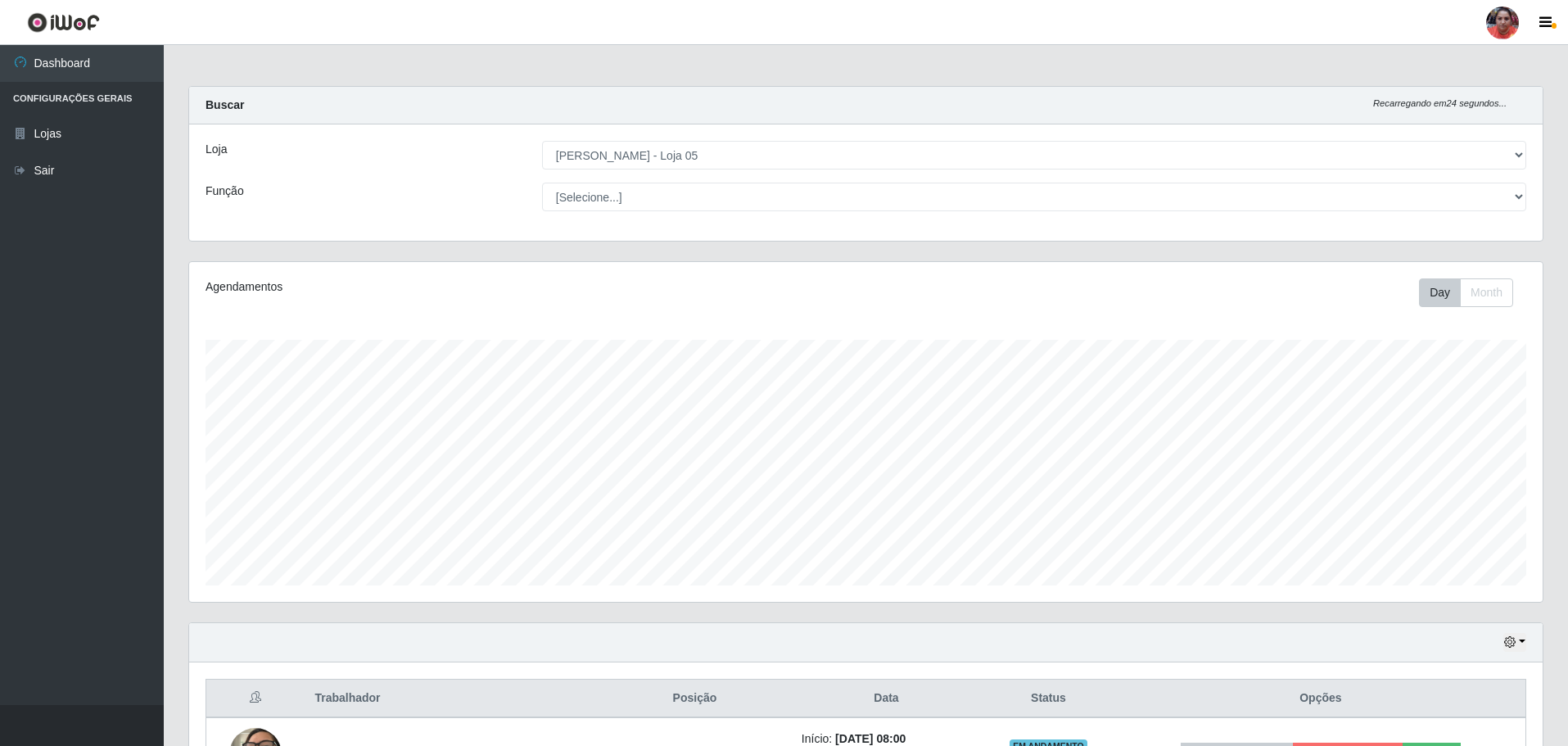
select select "252"
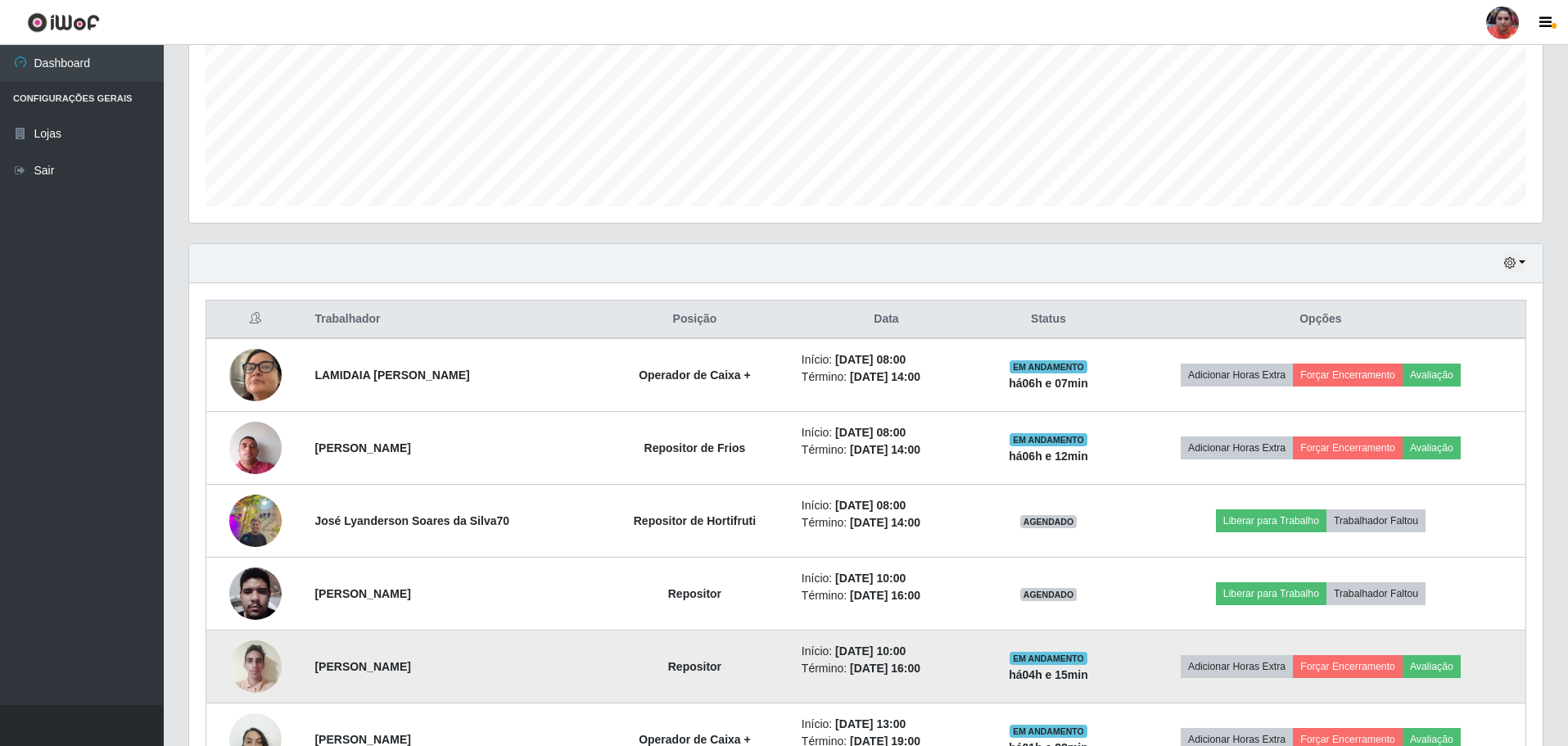
scroll to position [377, 0]
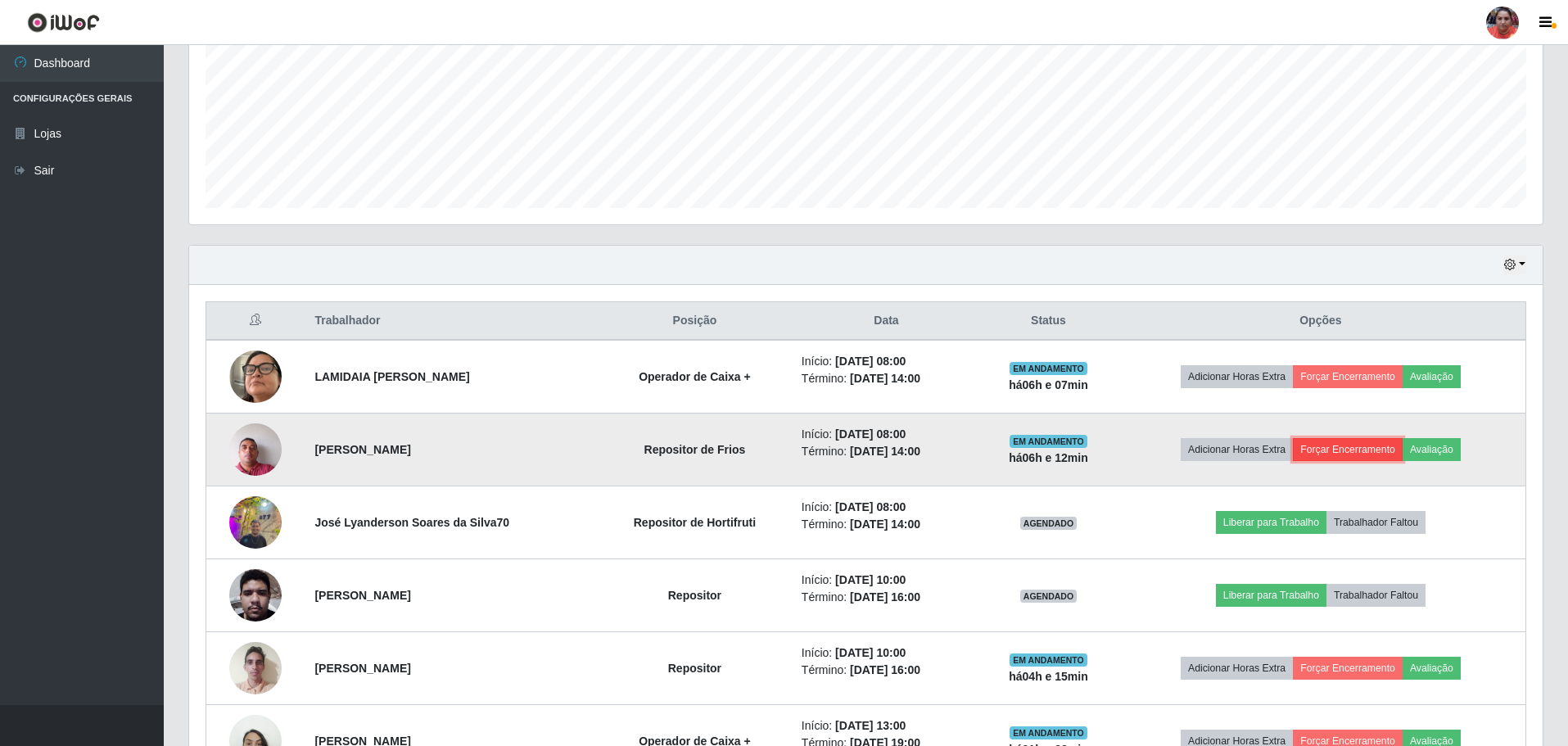
click at [1342, 443] on button "Forçar Encerramento" at bounding box center [1348, 449] width 110 height 23
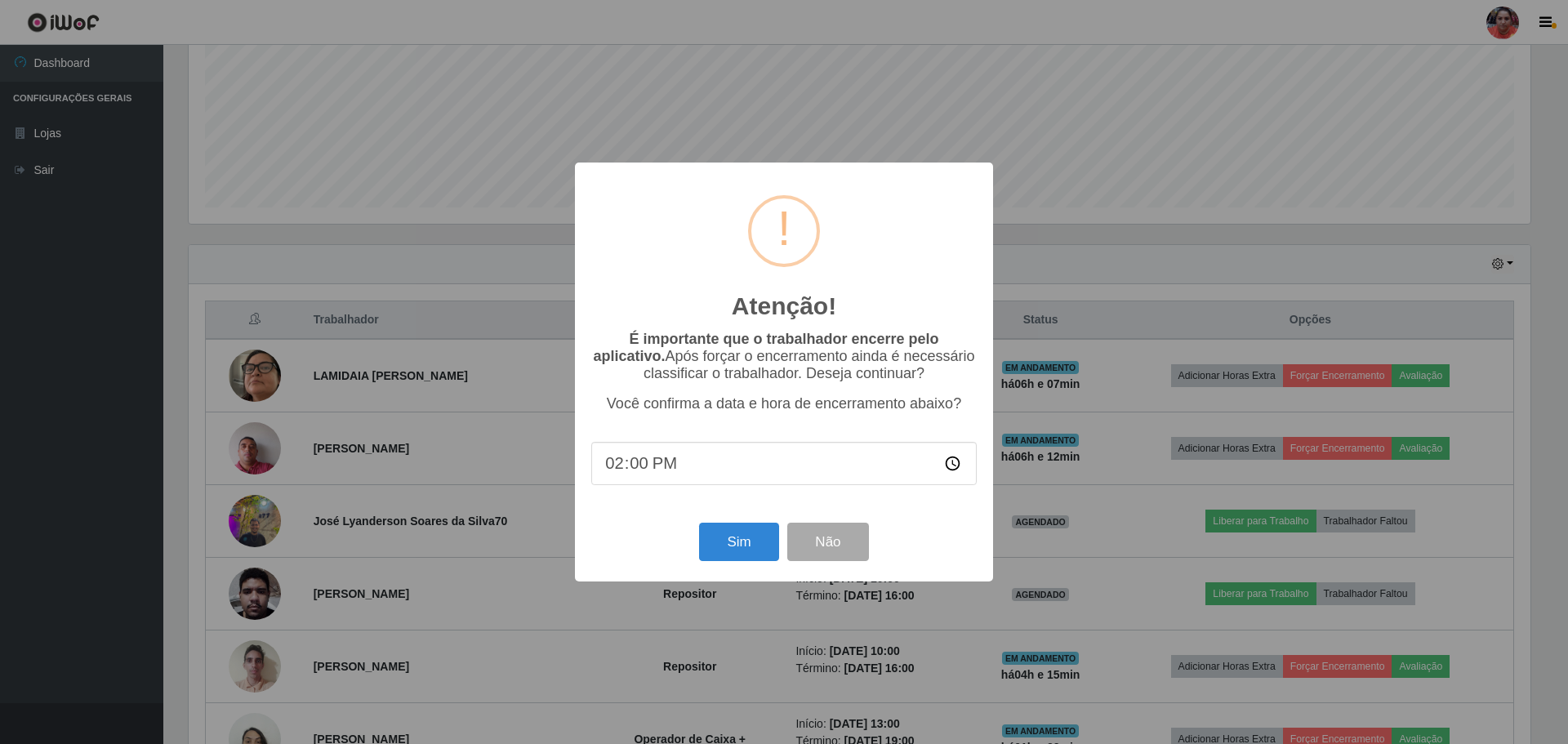
click at [636, 479] on input "14:00" at bounding box center [784, 463] width 385 height 43
click at [641, 480] on input "14:12" at bounding box center [784, 463] width 385 height 43
type input "14:10"
click at [727, 535] on button "Sim" at bounding box center [739, 542] width 79 height 39
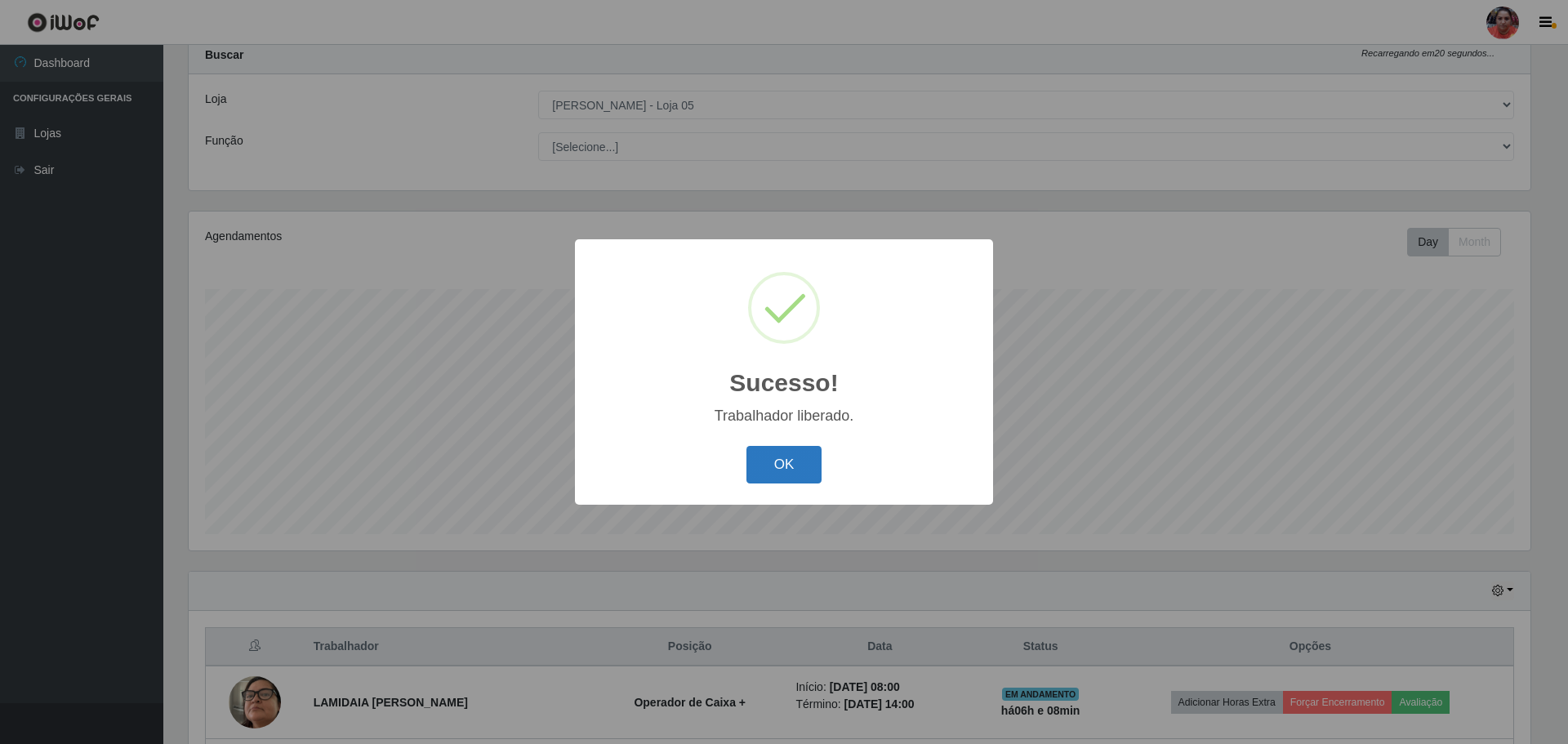
click at [784, 453] on button "OK" at bounding box center [784, 465] width 76 height 39
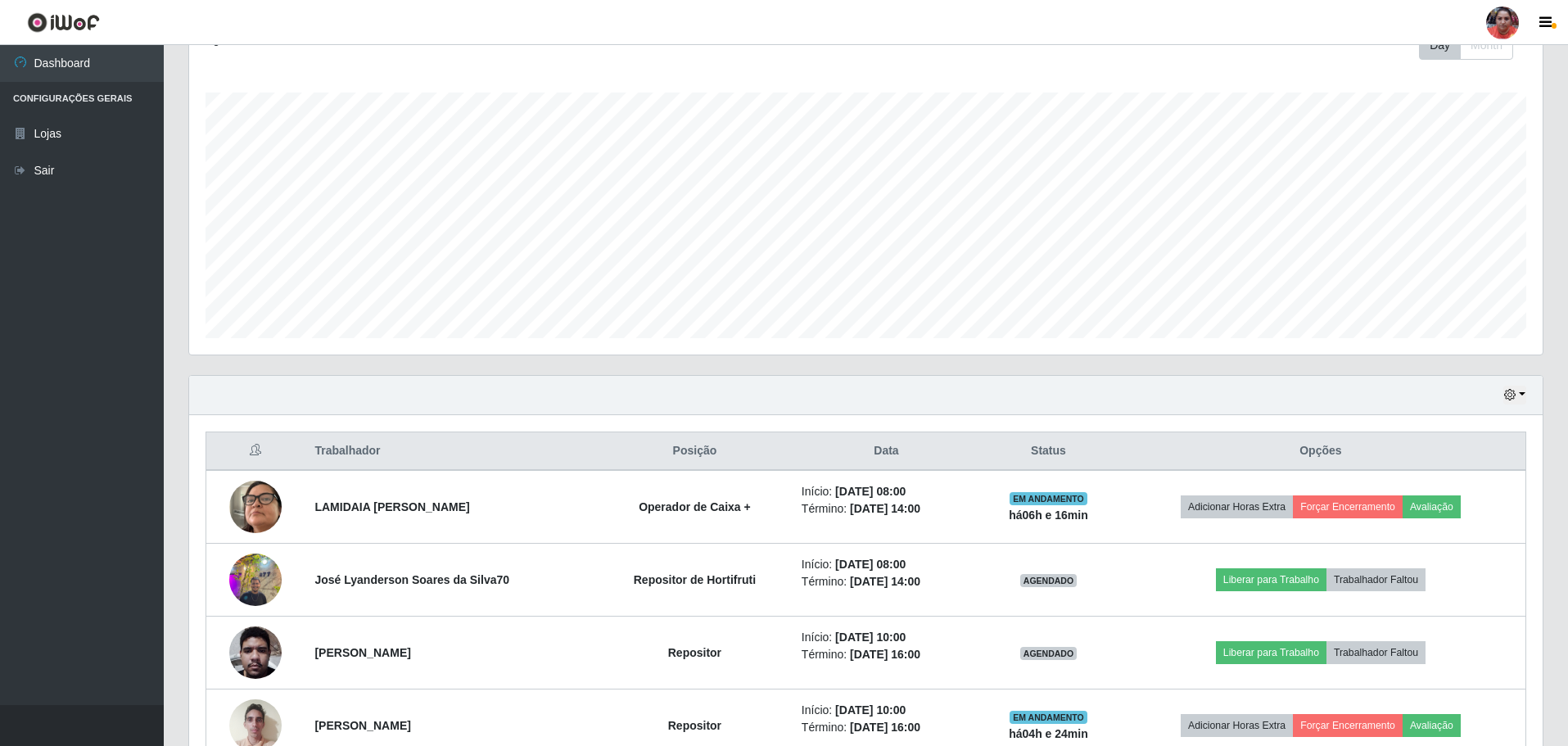
scroll to position [296, 0]
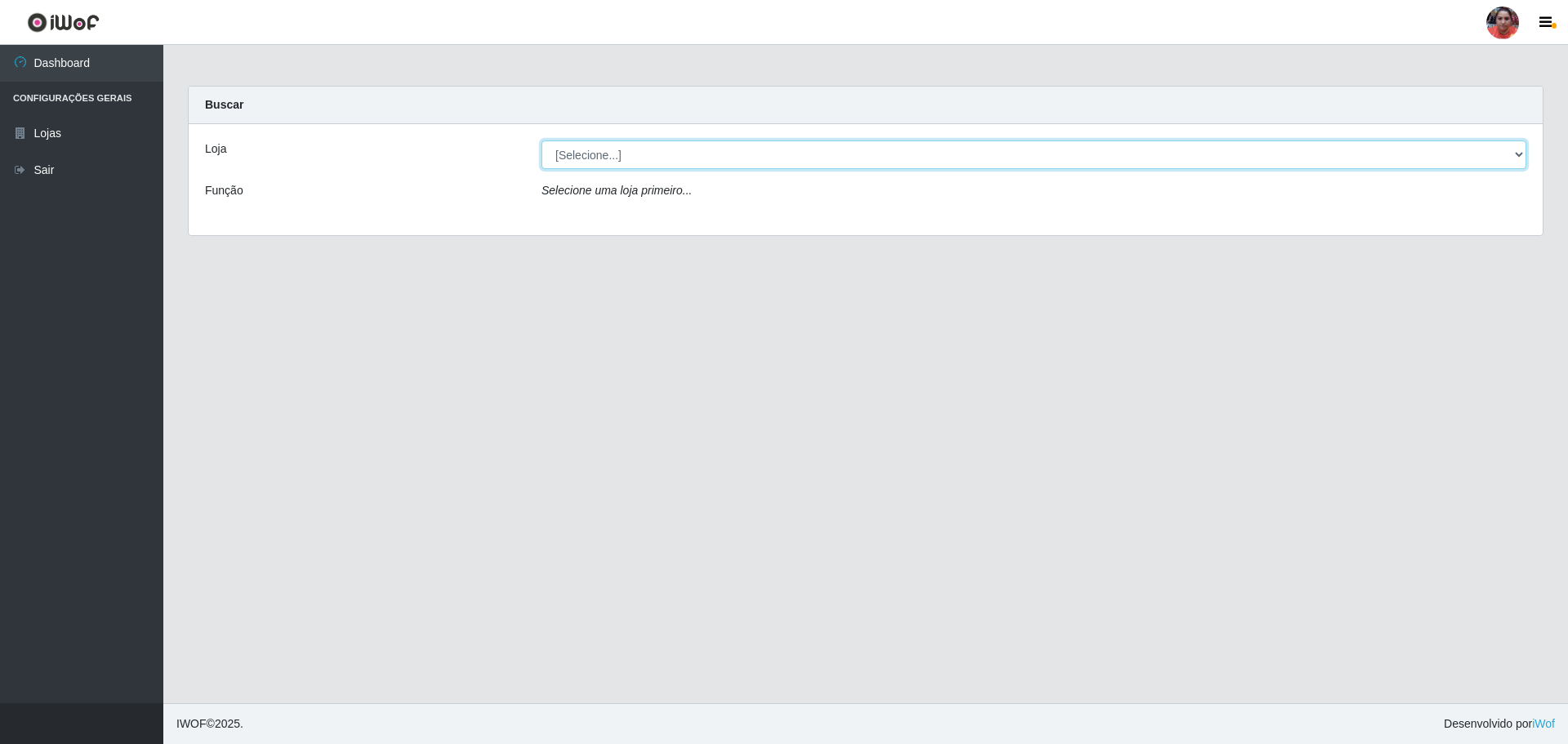
click at [671, 156] on select "[Selecione...] Mar Vermelho - Loja 05" at bounding box center [1034, 155] width 985 height 29
select select "252"
click at [542, 140] on select "[Selecione...] Mar Vermelho - Loja 05" at bounding box center [1034, 155] width 985 height 29
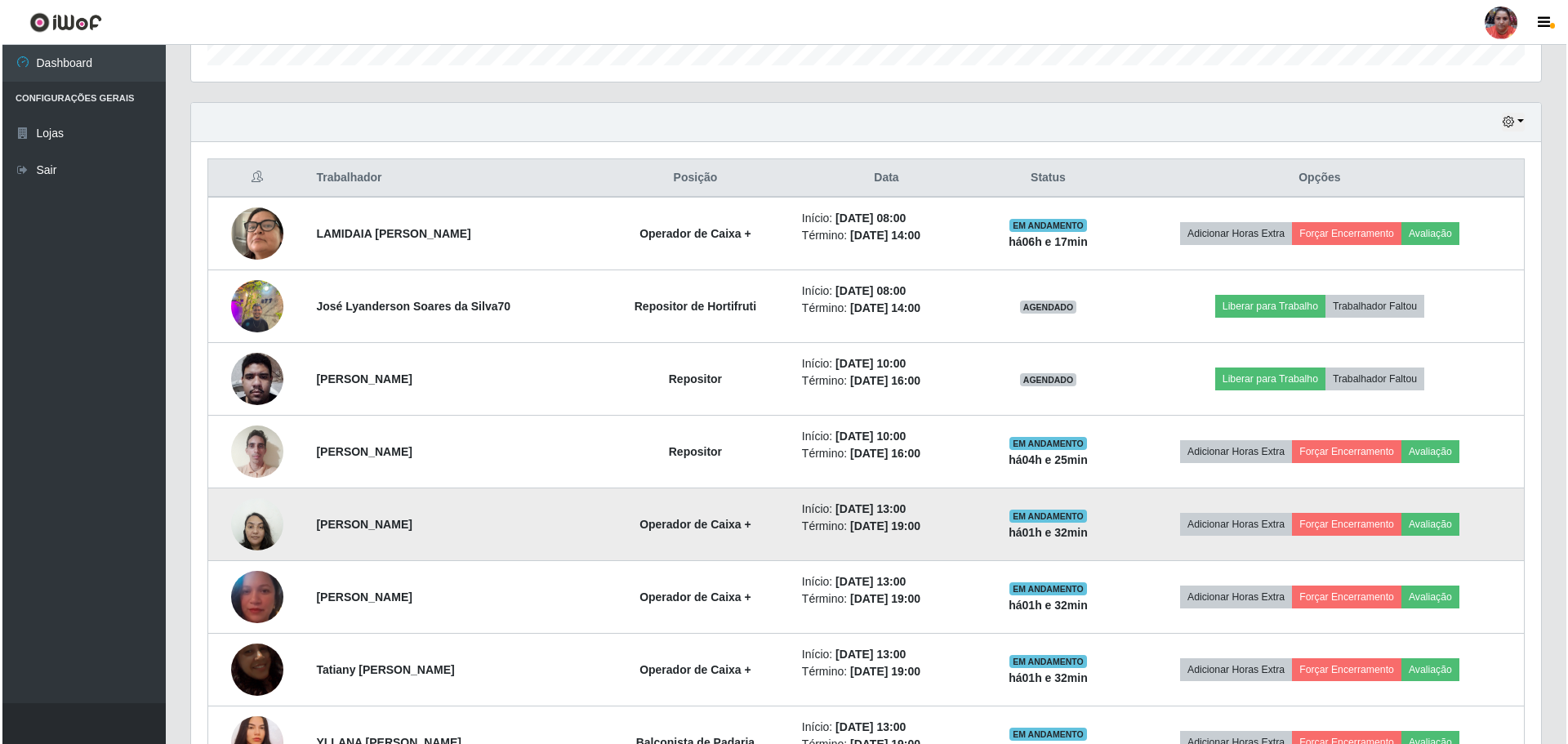
scroll to position [490, 0]
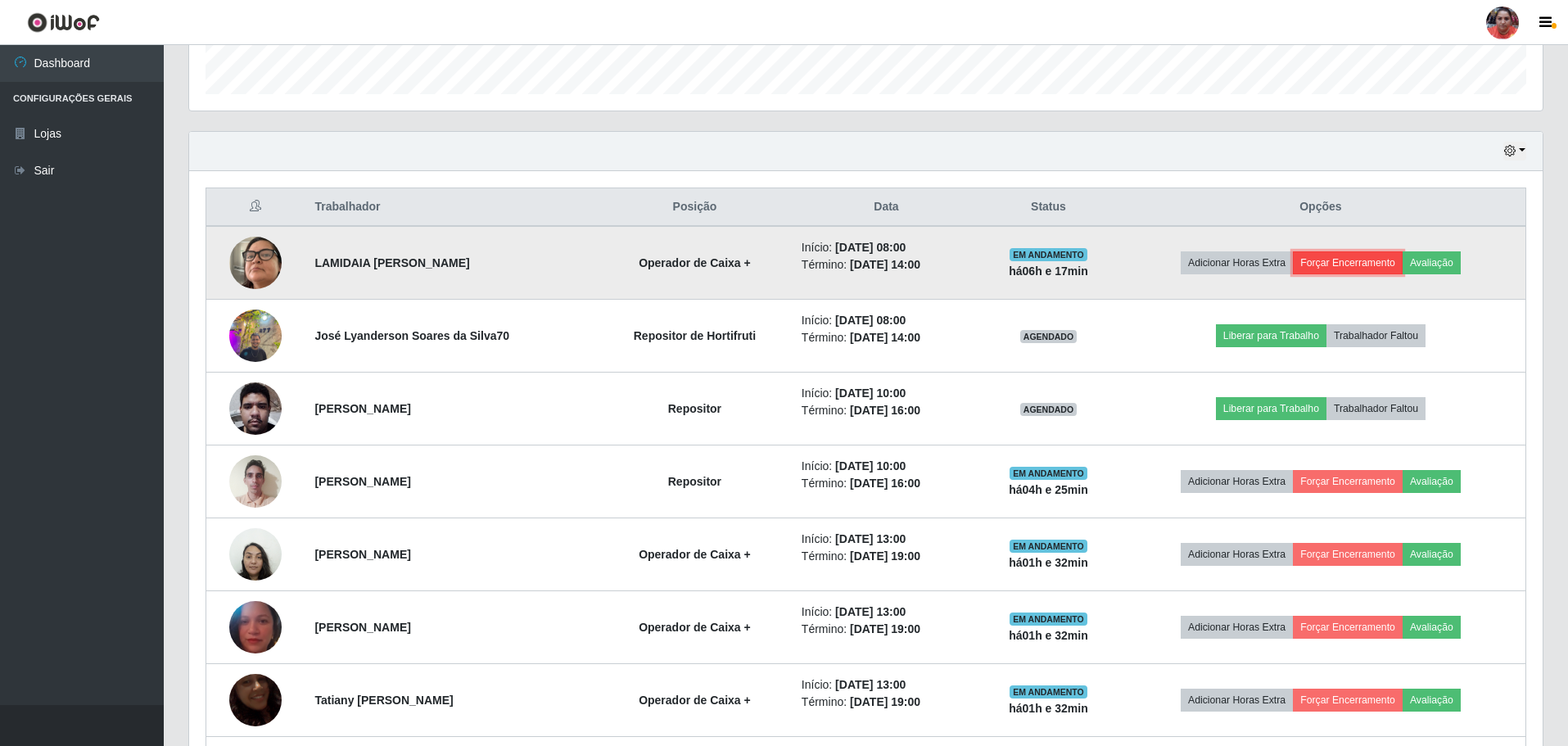
click at [1349, 262] on button "Forçar Encerramento" at bounding box center [1348, 262] width 110 height 23
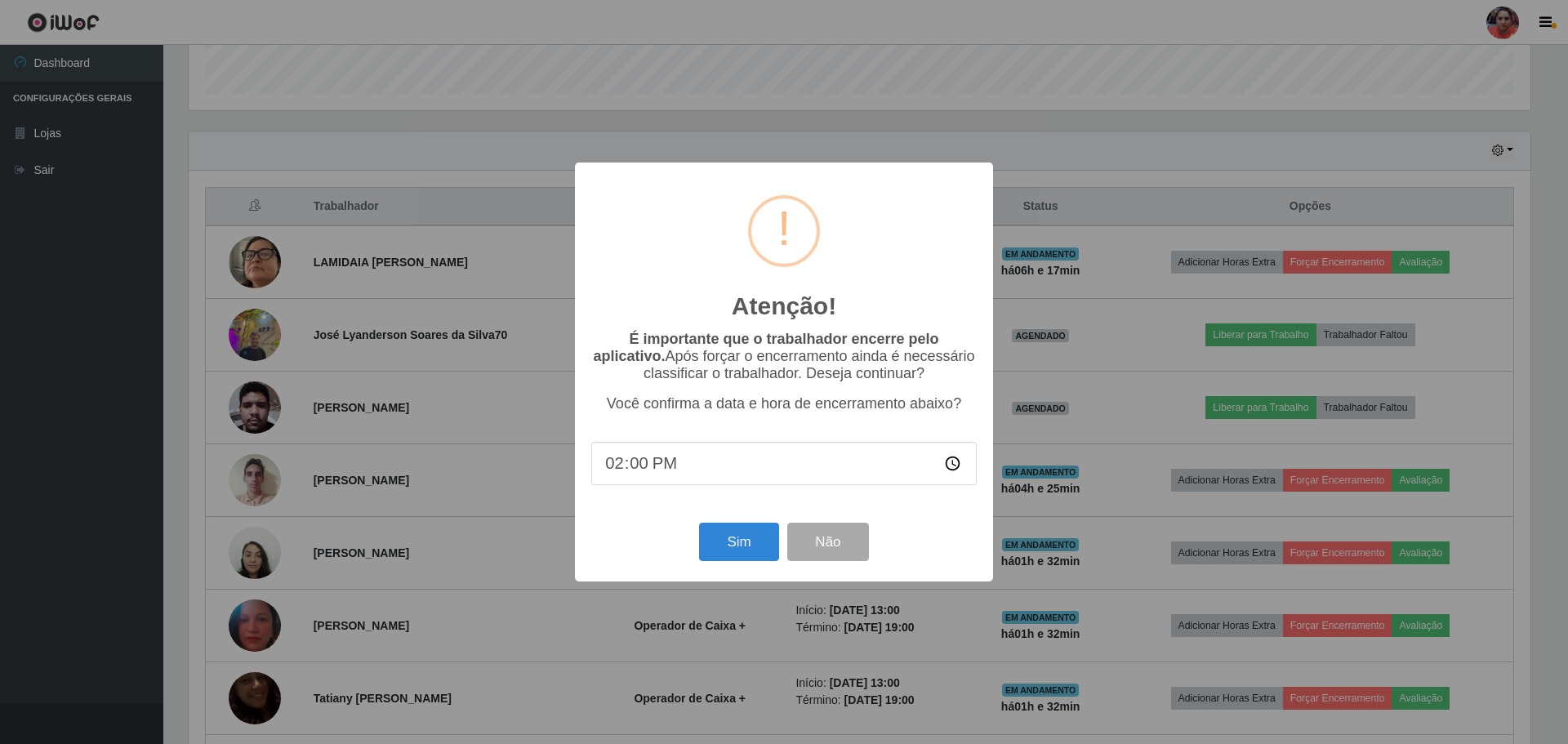
click at [641, 471] on input "14:00" at bounding box center [784, 463] width 385 height 43
type input "14:15"
click at [744, 548] on button "Sim" at bounding box center [739, 542] width 79 height 39
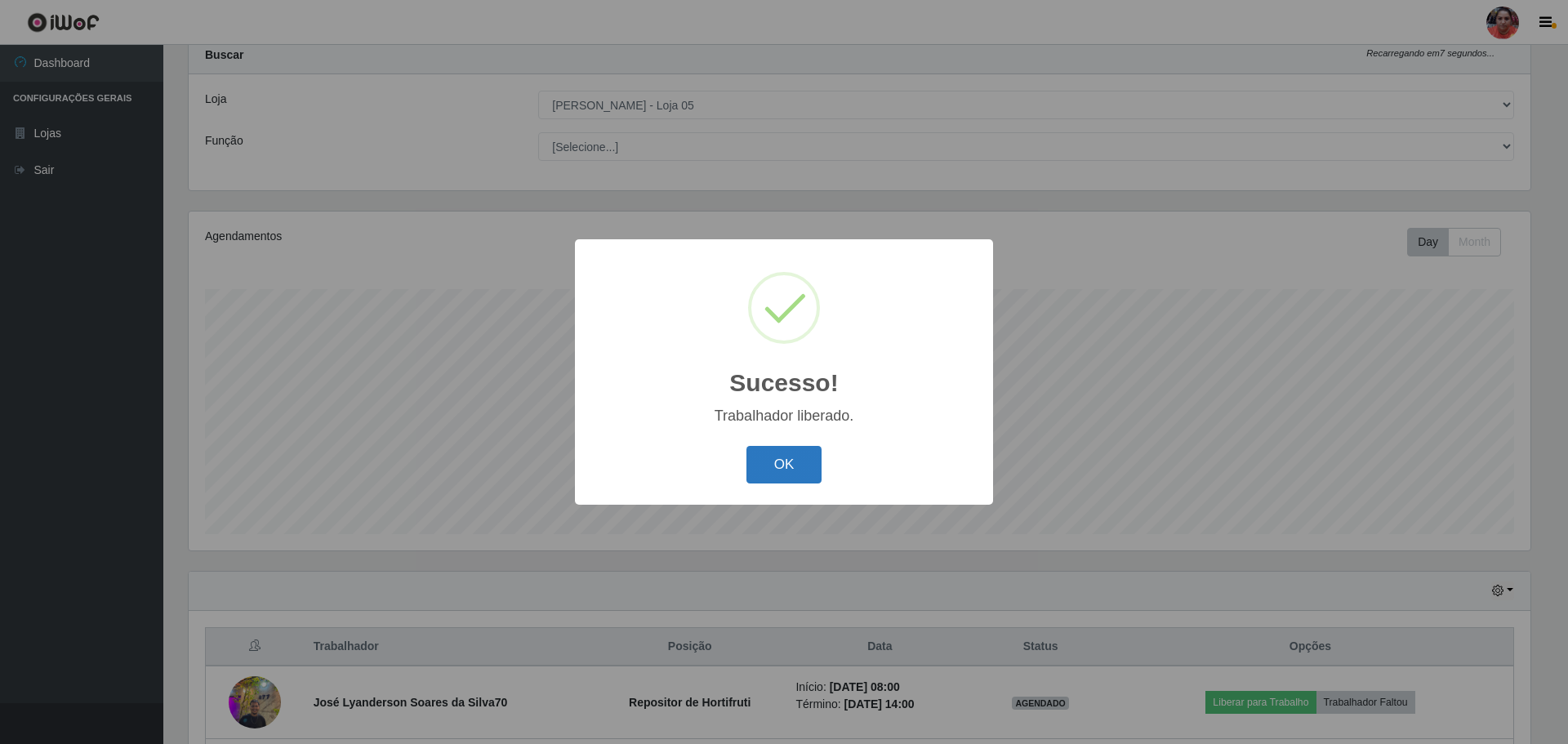
click at [799, 470] on button "OK" at bounding box center [784, 465] width 76 height 39
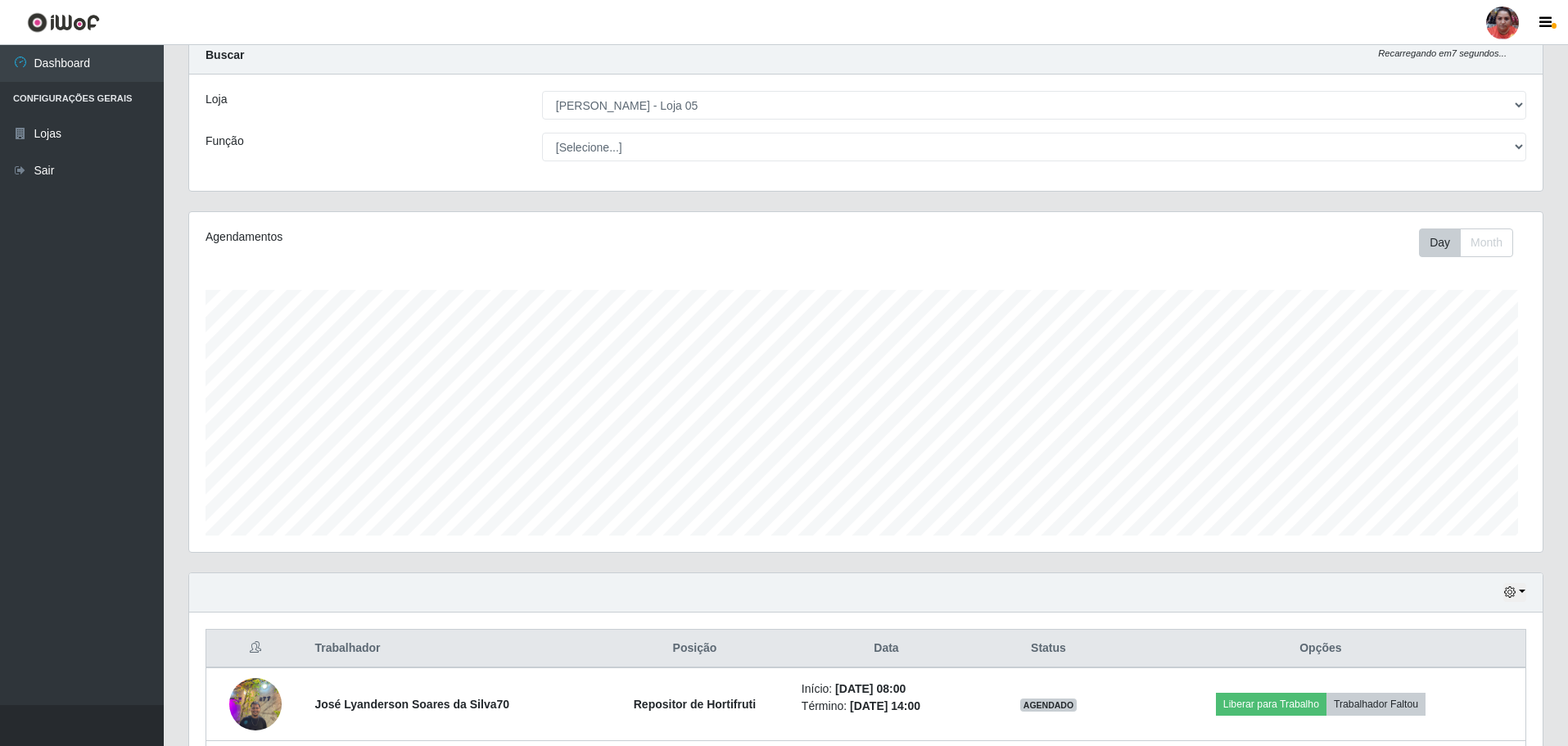
scroll to position [340, 1353]
